Goal: Task Accomplishment & Management: Use online tool/utility

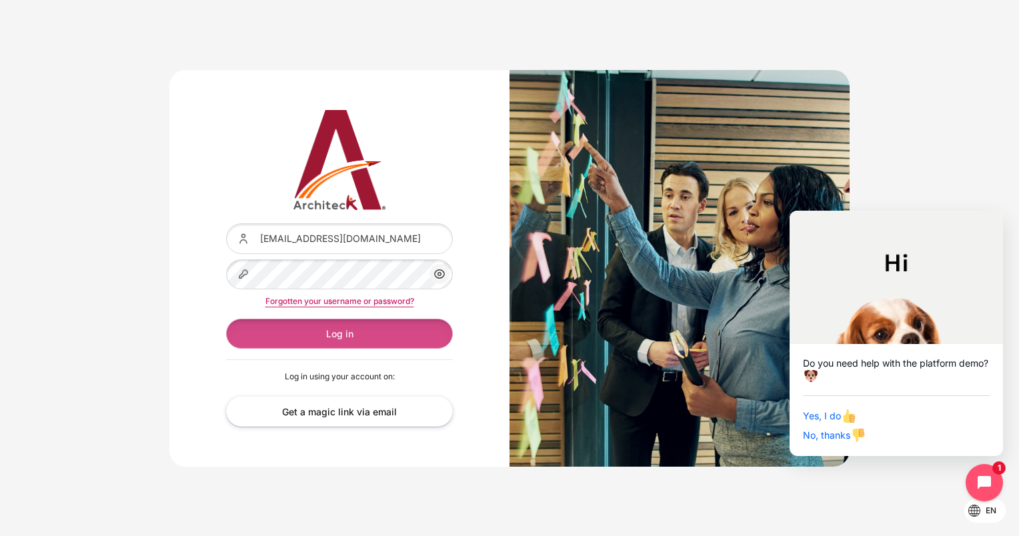
click at [259, 339] on button "Log in" at bounding box center [339, 334] width 227 height 30
